Goal: Task Accomplishment & Management: Manage account settings

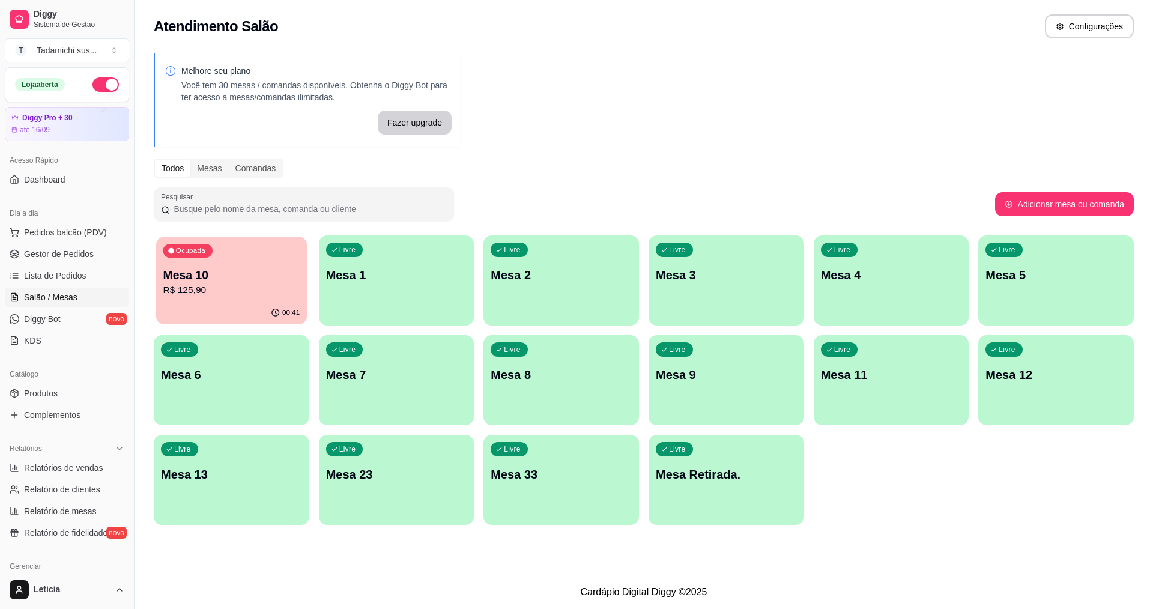
click at [214, 261] on div "Ocupada Mesa 10 R$ 125,90" at bounding box center [231, 269] width 151 height 65
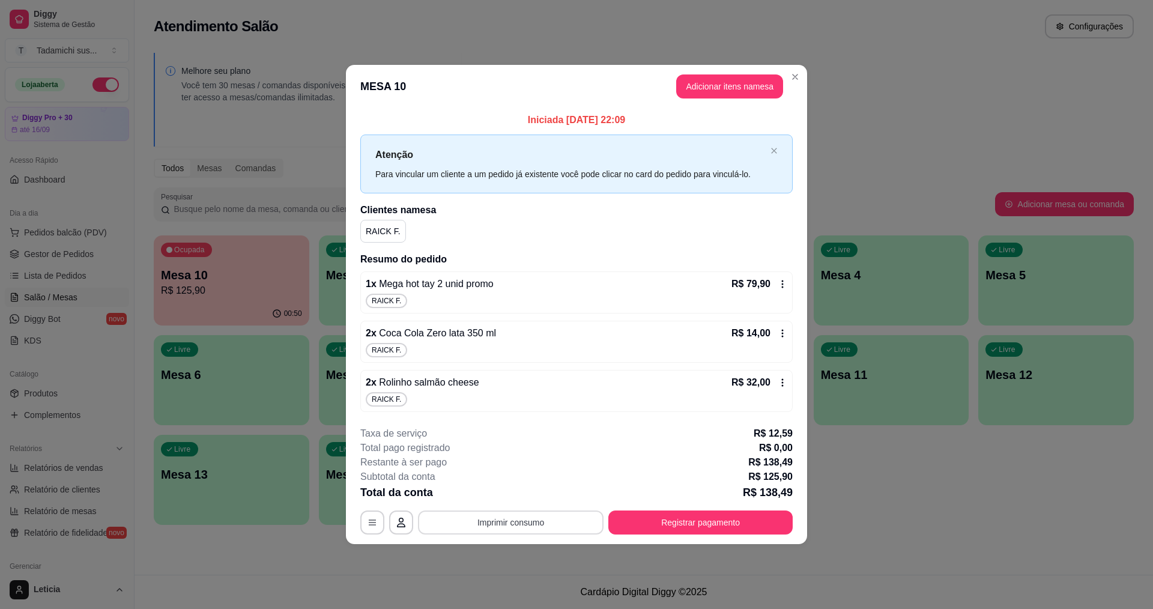
click at [577, 527] on button "Imprimir consumo" at bounding box center [511, 522] width 186 height 24
click at [531, 477] on button "IMPRESSORA" at bounding box center [514, 470] width 92 height 19
click at [733, 90] on button "Adicionar itens na mesa" at bounding box center [729, 86] width 103 height 23
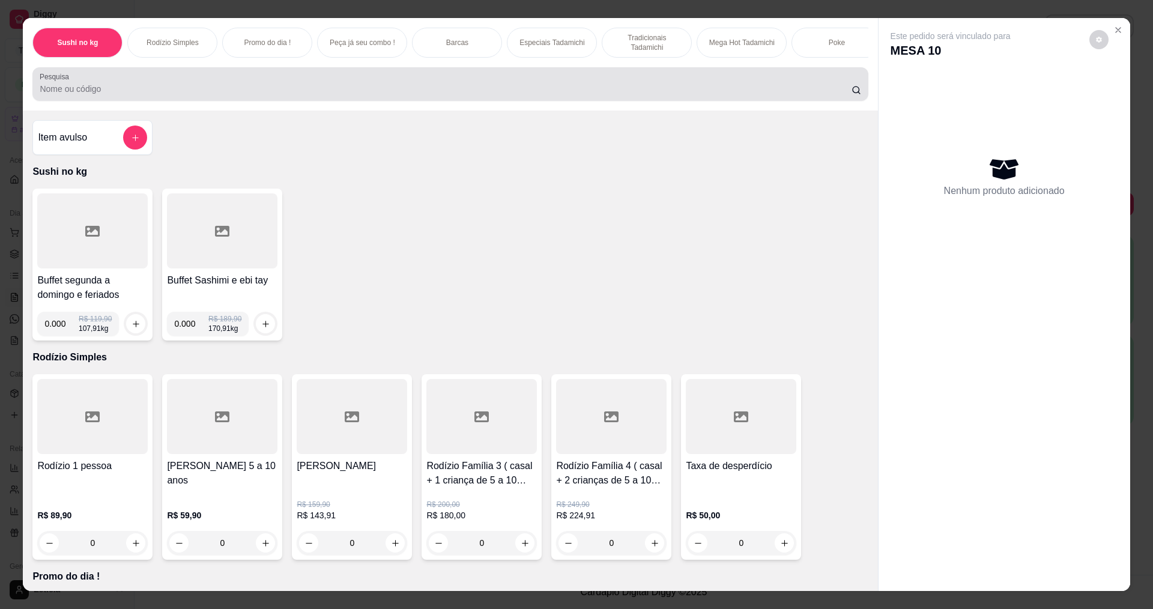
click at [277, 88] on div at bounding box center [450, 84] width 821 height 24
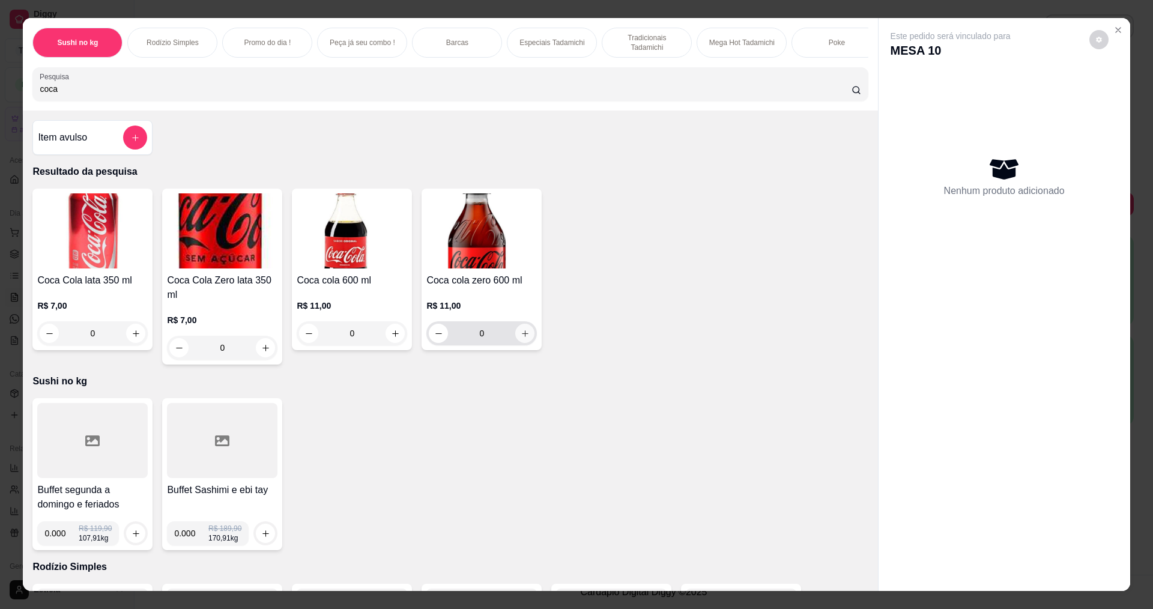
type input "coca"
click at [523, 338] on icon "increase-product-quantity" at bounding box center [525, 333] width 9 height 9
type input "1"
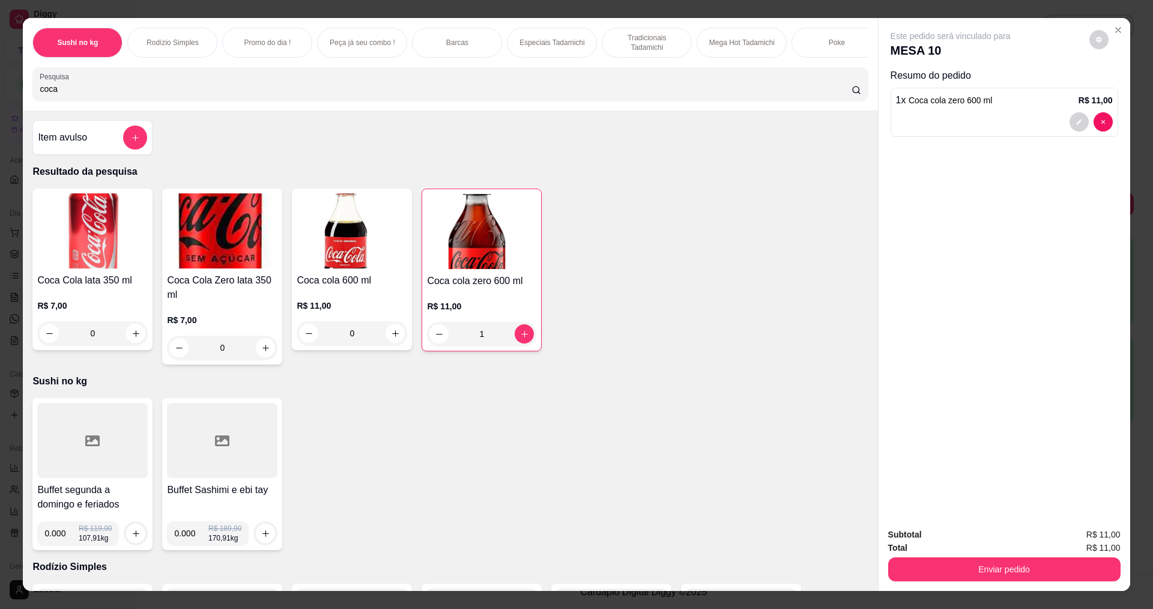
click at [1044, 583] on div "Subtotal R$ 11,00 Total R$ 11,00 Enviar pedido" at bounding box center [1005, 554] width 252 height 73
click at [1043, 577] on button "Enviar pedido" at bounding box center [1004, 569] width 232 height 24
click at [999, 548] on button "Não registrar e enviar pedido" at bounding box center [964, 539] width 125 height 23
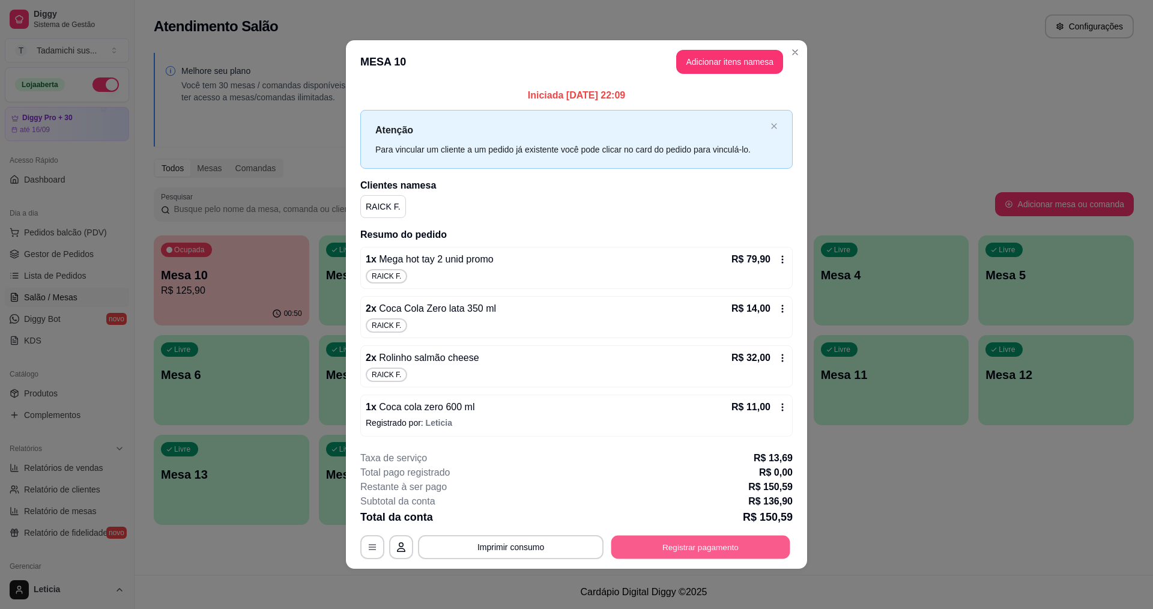
click at [667, 547] on button "Registrar pagamento" at bounding box center [700, 546] width 179 height 23
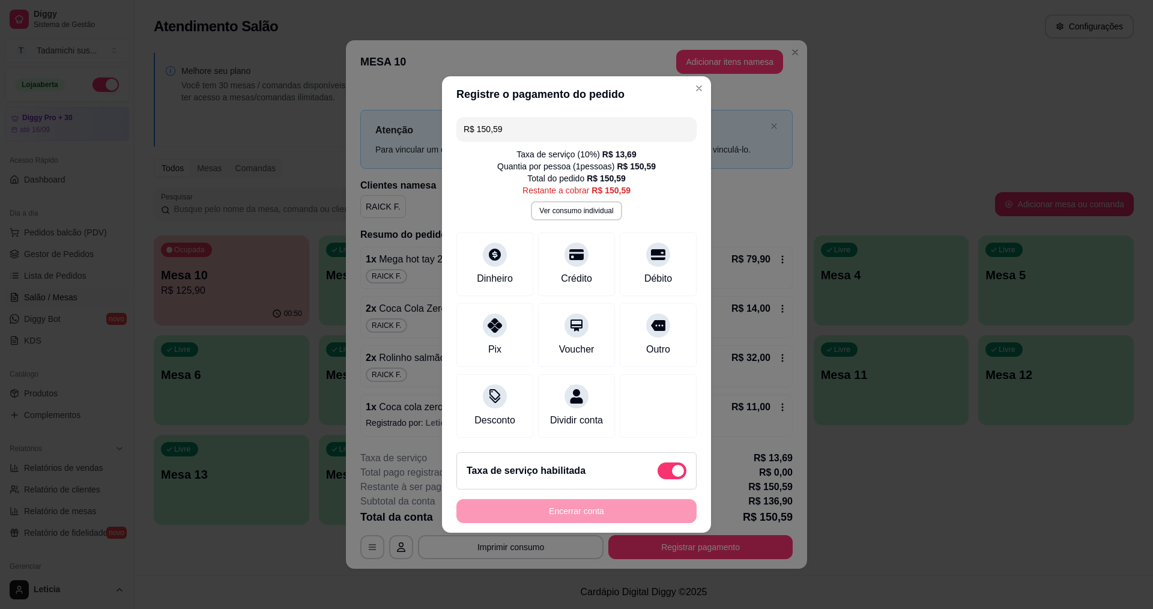
click at [663, 489] on div "Taxa de serviço habilitada" at bounding box center [576, 470] width 240 height 37
type input "R$ 136,90"
checkbox input "false"
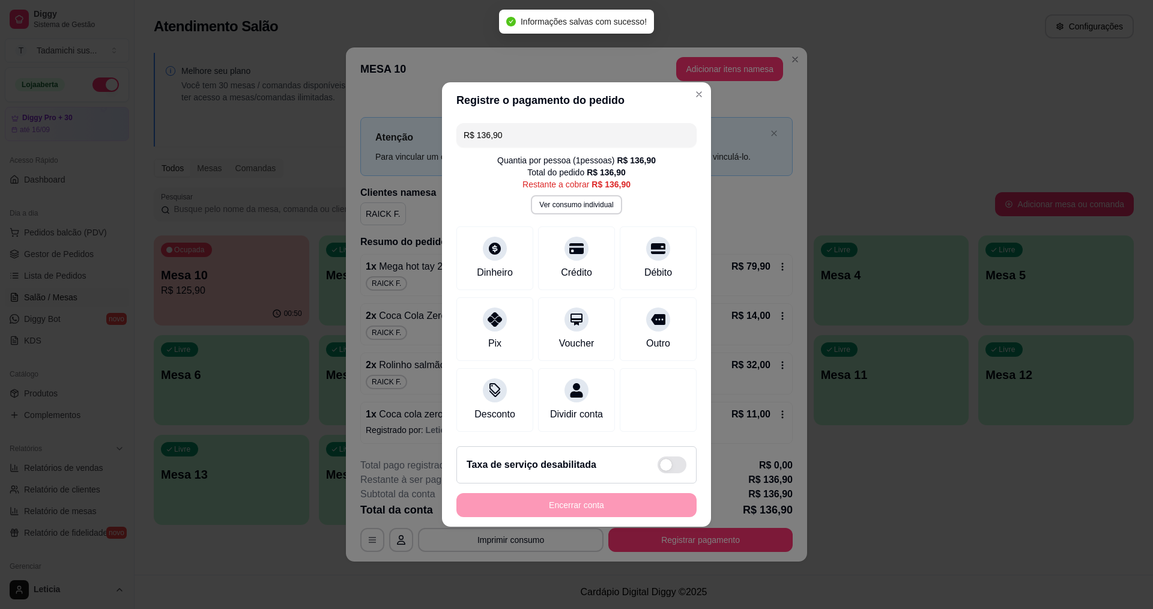
click at [664, 480] on div "Taxa de serviço desabilitada" at bounding box center [576, 464] width 240 height 37
type input "R$ 150,59"
checkbox input "true"
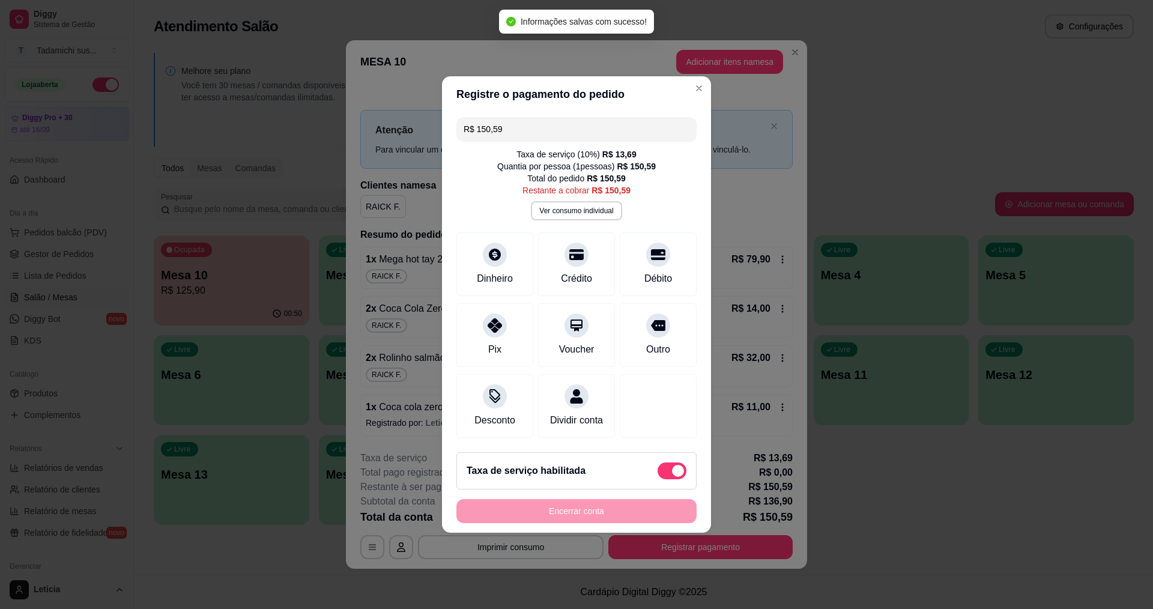
click at [624, 519] on div "Encerrar conta" at bounding box center [576, 511] width 240 height 24
click at [625, 523] on div "Encerrar conta" at bounding box center [576, 511] width 240 height 24
drag, startPoint x: 633, startPoint y: 510, endPoint x: 632, endPoint y: 526, distance: 15.7
click at [632, 523] on div "Encerrar conta" at bounding box center [576, 511] width 240 height 24
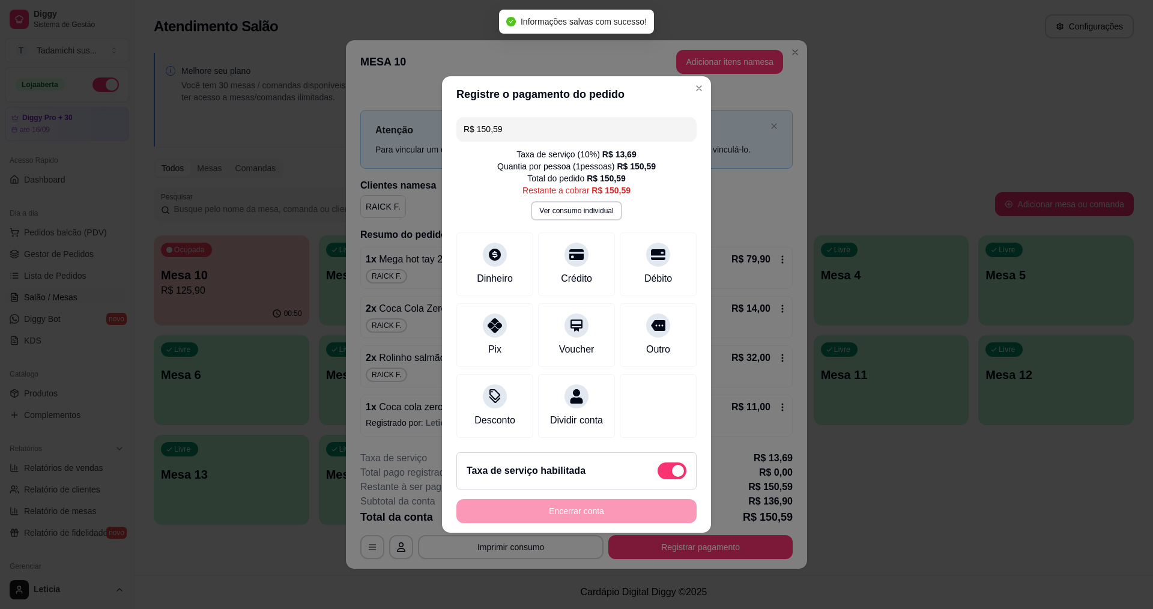
click at [632, 523] on div "Encerrar conta" at bounding box center [576, 511] width 240 height 24
click at [581, 521] on div "Encerrar conta" at bounding box center [576, 511] width 240 height 24
click at [569, 518] on div "Encerrar conta" at bounding box center [576, 511] width 240 height 24
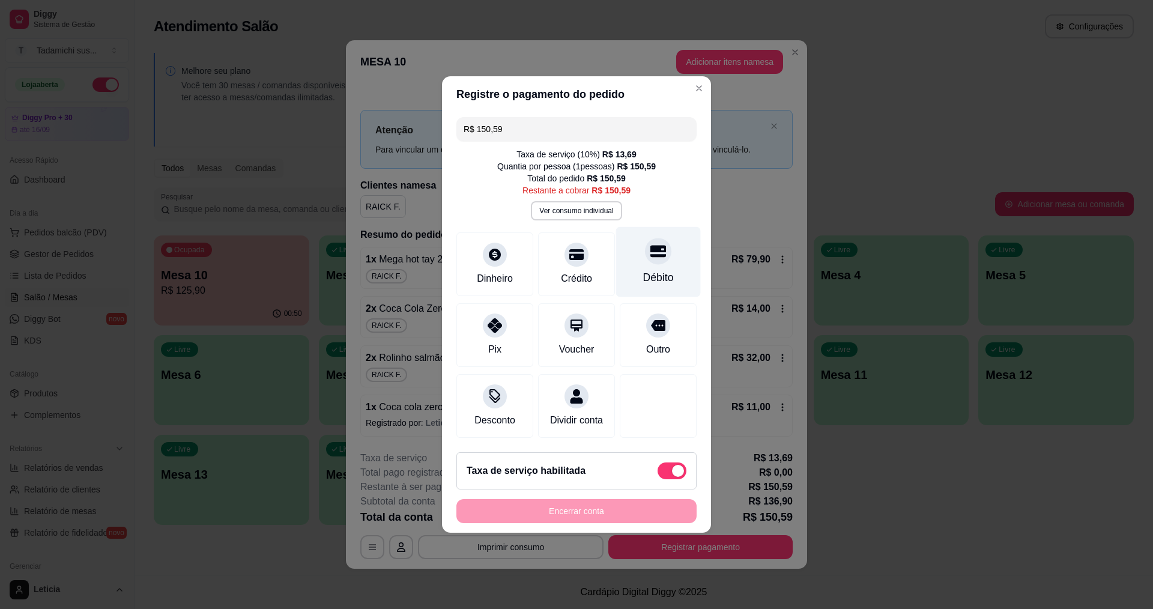
click at [650, 249] on icon at bounding box center [658, 251] width 16 height 16
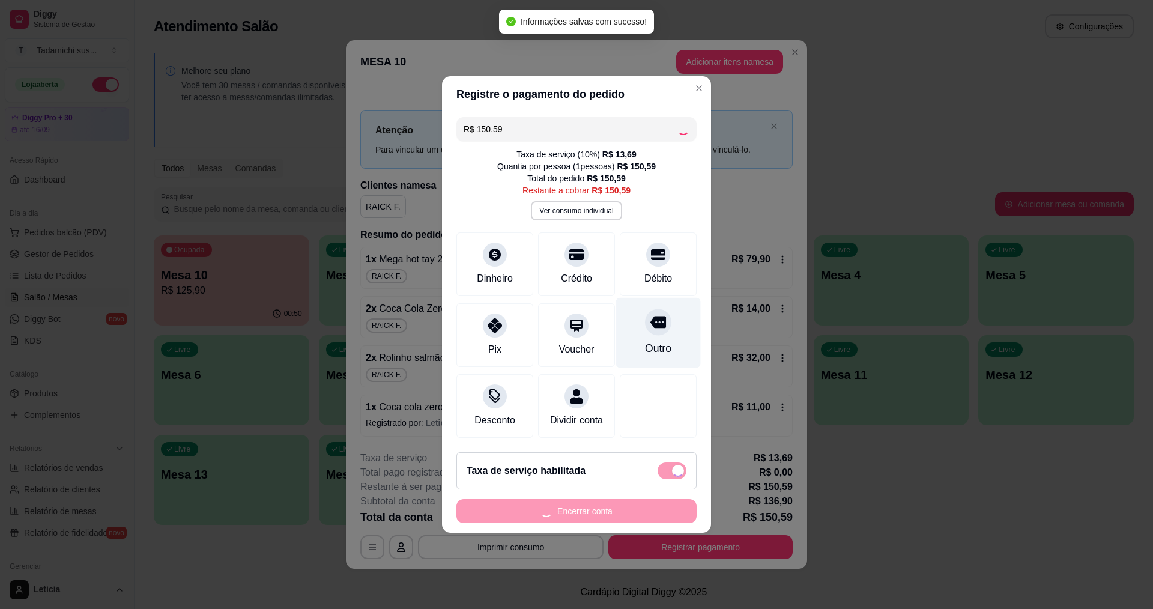
type input "R$ 0,00"
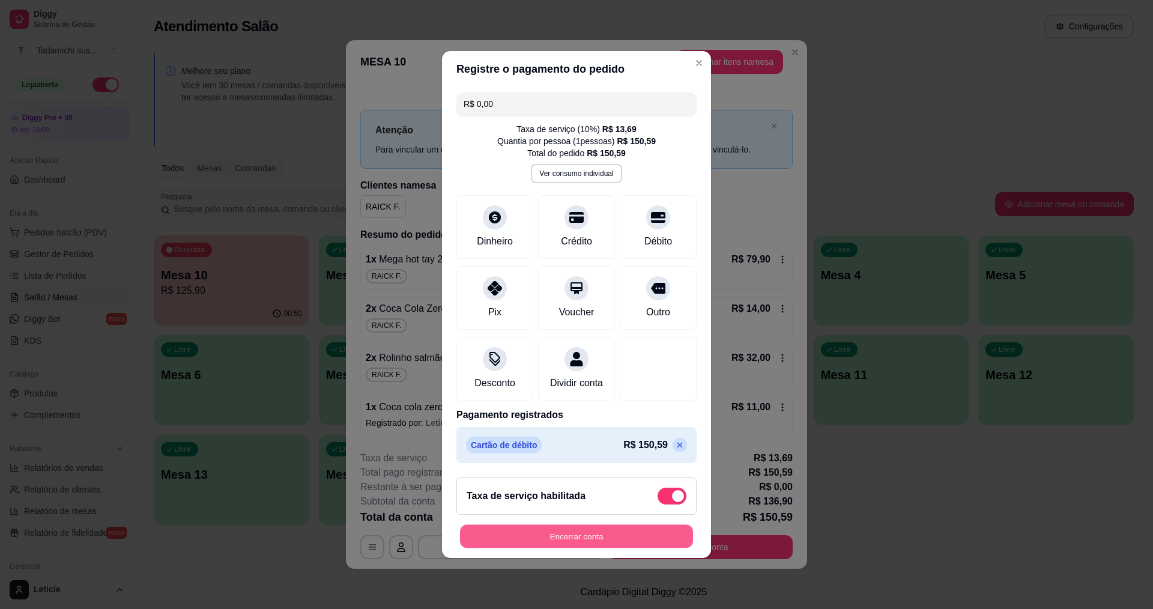
click at [579, 548] on button "Encerrar conta" at bounding box center [576, 536] width 233 height 23
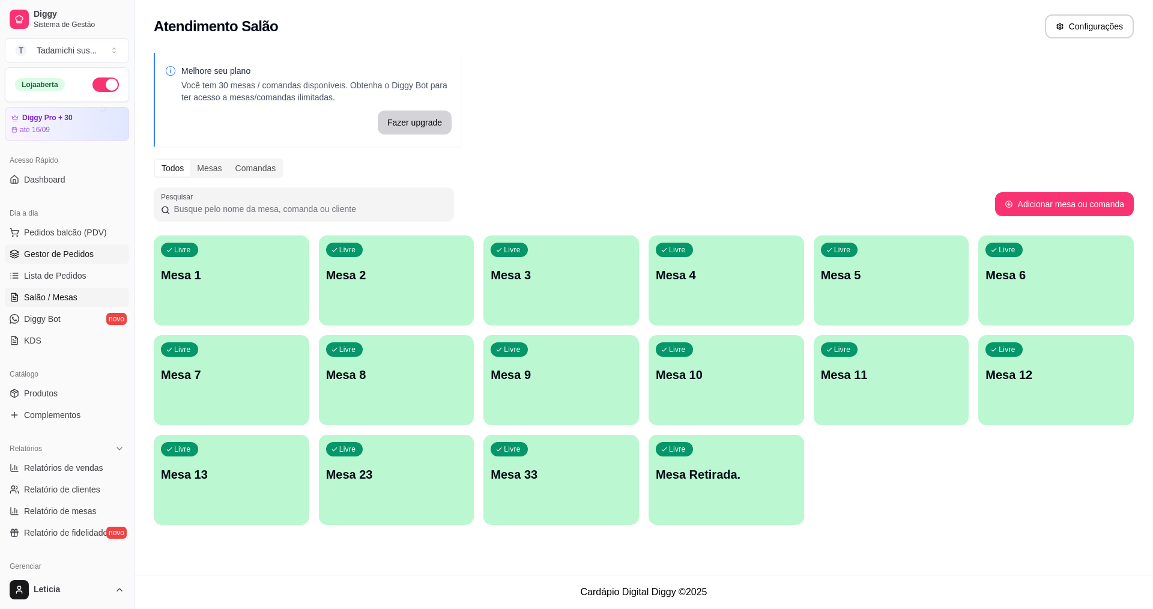
click at [73, 256] on span "Gestor de Pedidos" at bounding box center [59, 254] width 70 height 12
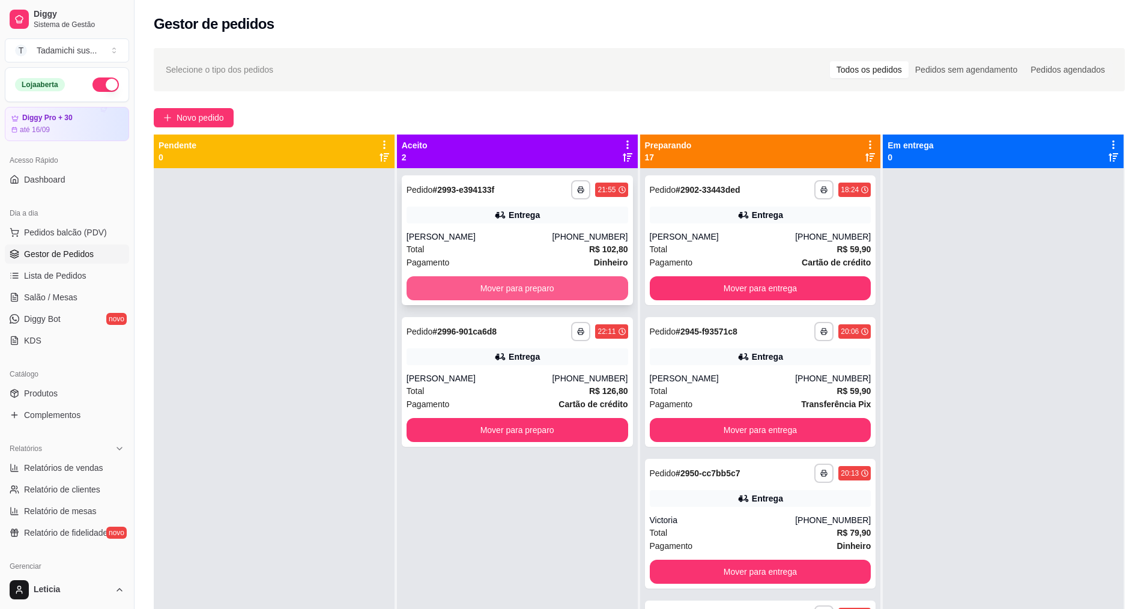
click at [510, 282] on button "Mover para preparo" at bounding box center [518, 288] width 222 height 24
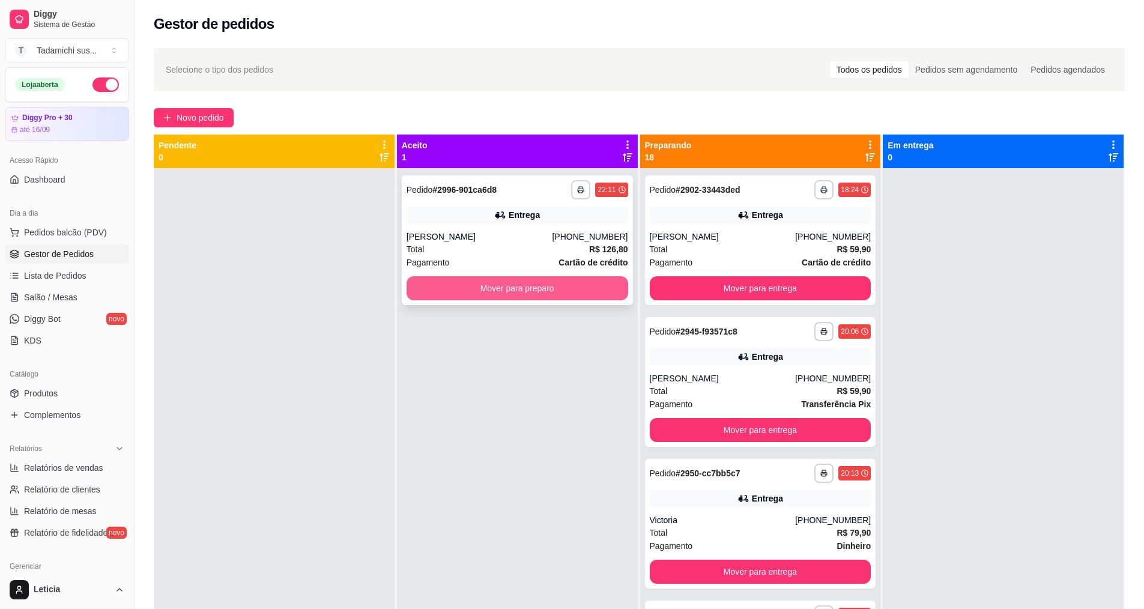
click at [509, 289] on button "Mover para preparo" at bounding box center [518, 288] width 222 height 24
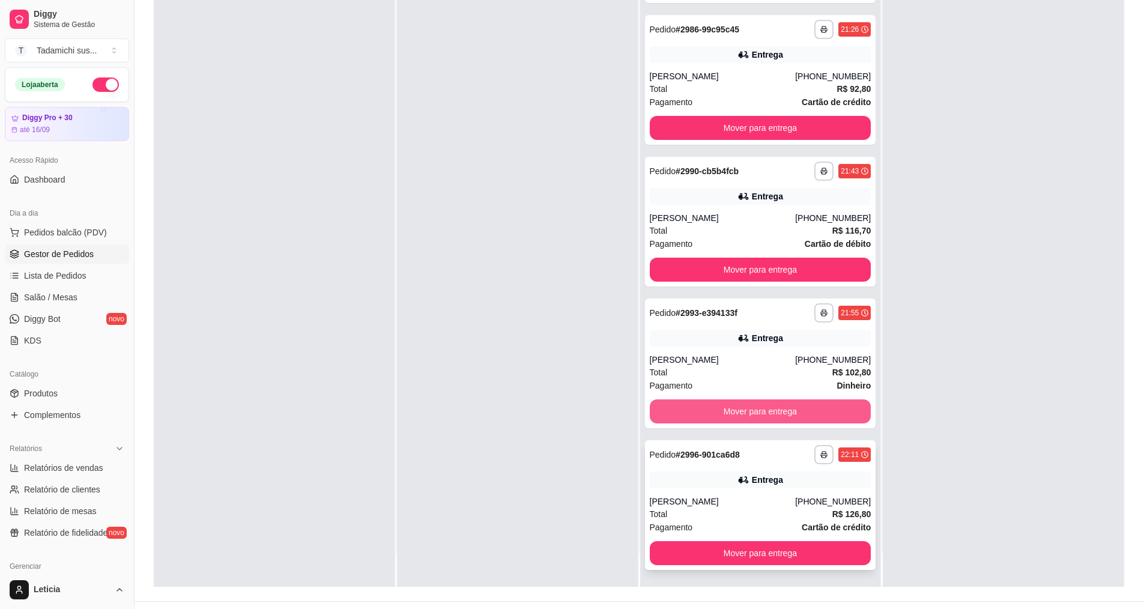
scroll to position [183, 0]
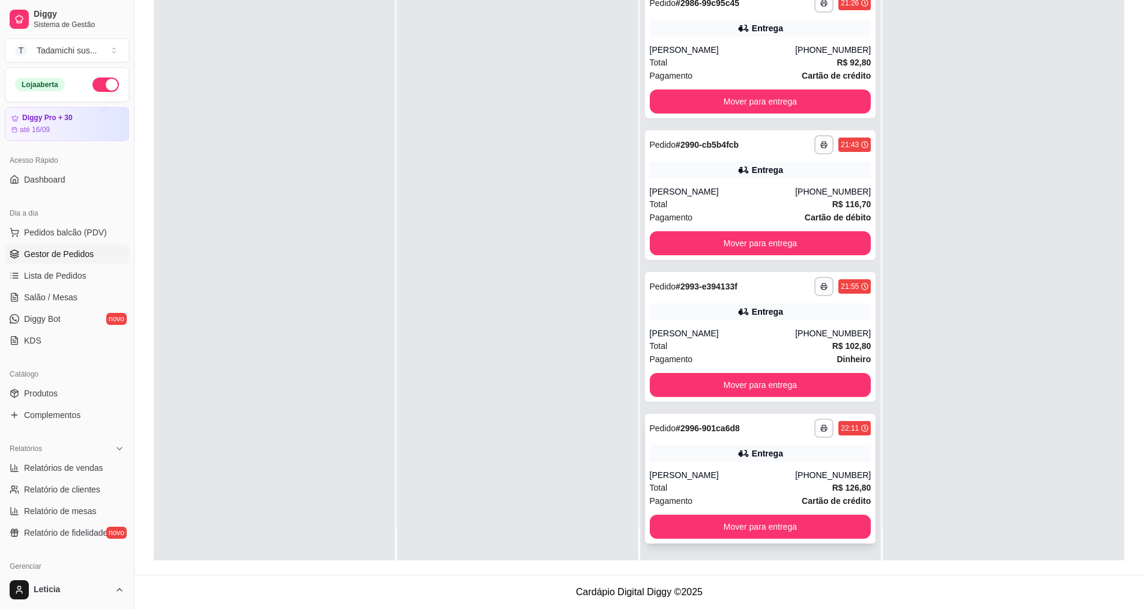
click at [716, 425] on strong "# 2996-901ca6d8" at bounding box center [708, 428] width 64 height 10
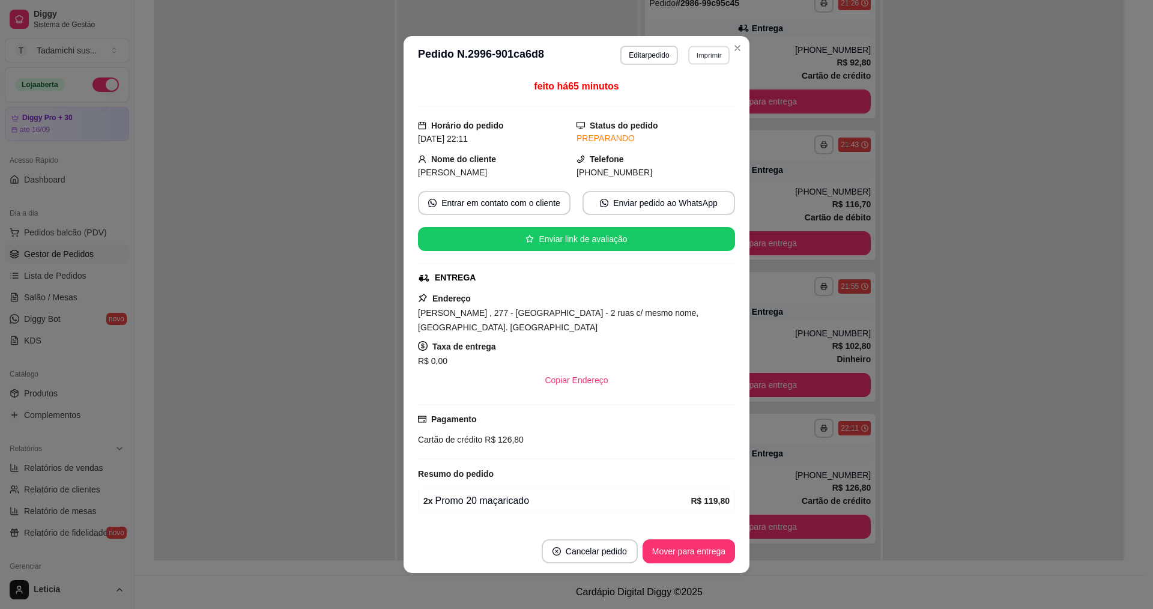
click at [713, 56] on button "Imprimir" at bounding box center [708, 55] width 41 height 19
click at [680, 98] on button "IMPRESSORA" at bounding box center [680, 97] width 92 height 19
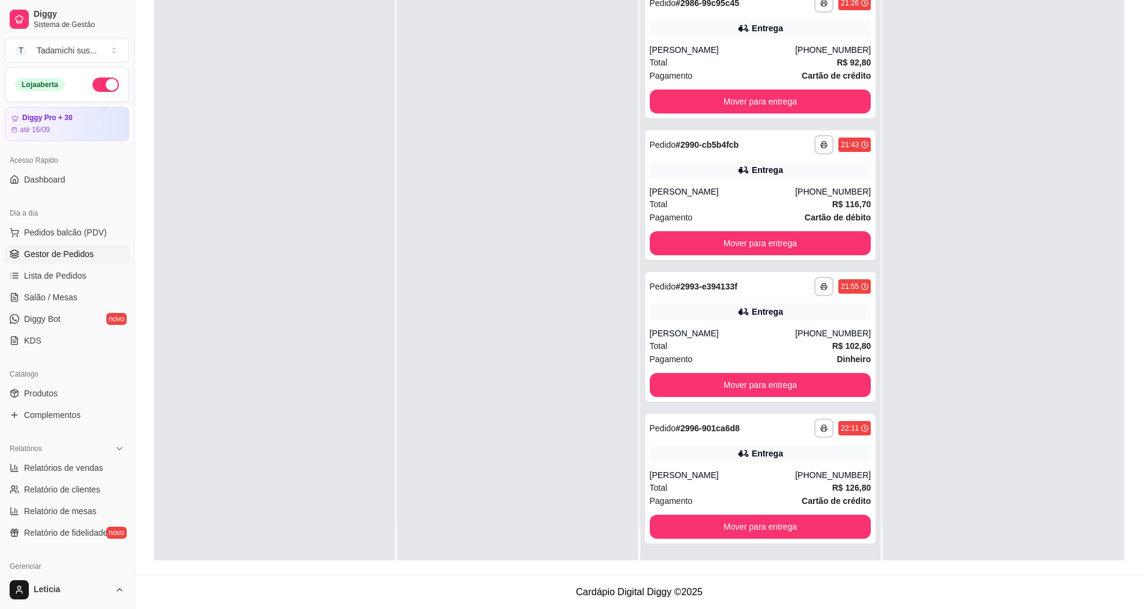
scroll to position [0, 0]
